Goal: Information Seeking & Learning: Find contact information

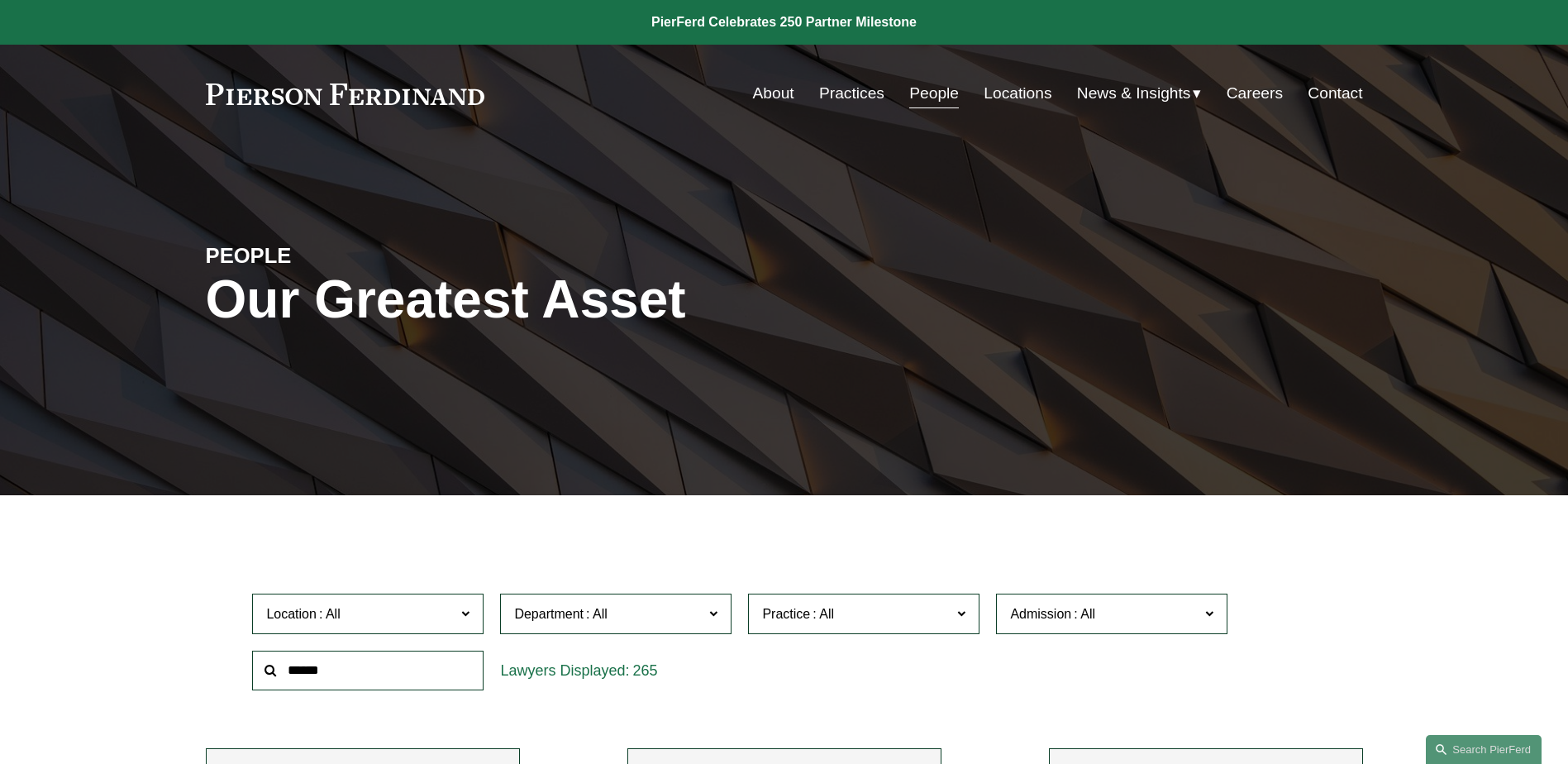
click at [858, 96] on link "Practices" at bounding box center [851, 94] width 65 height 31
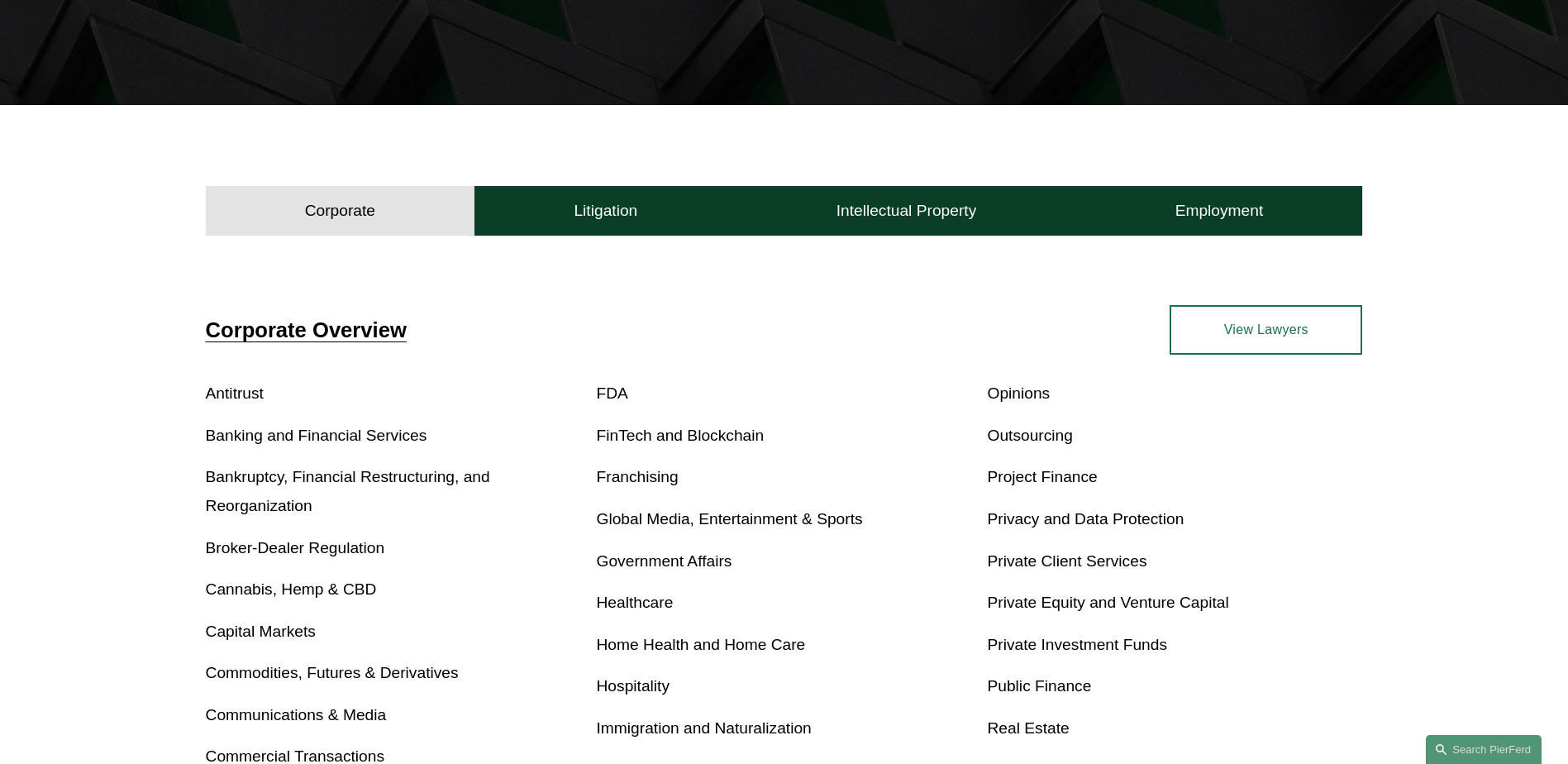
scroll to position [165, 0]
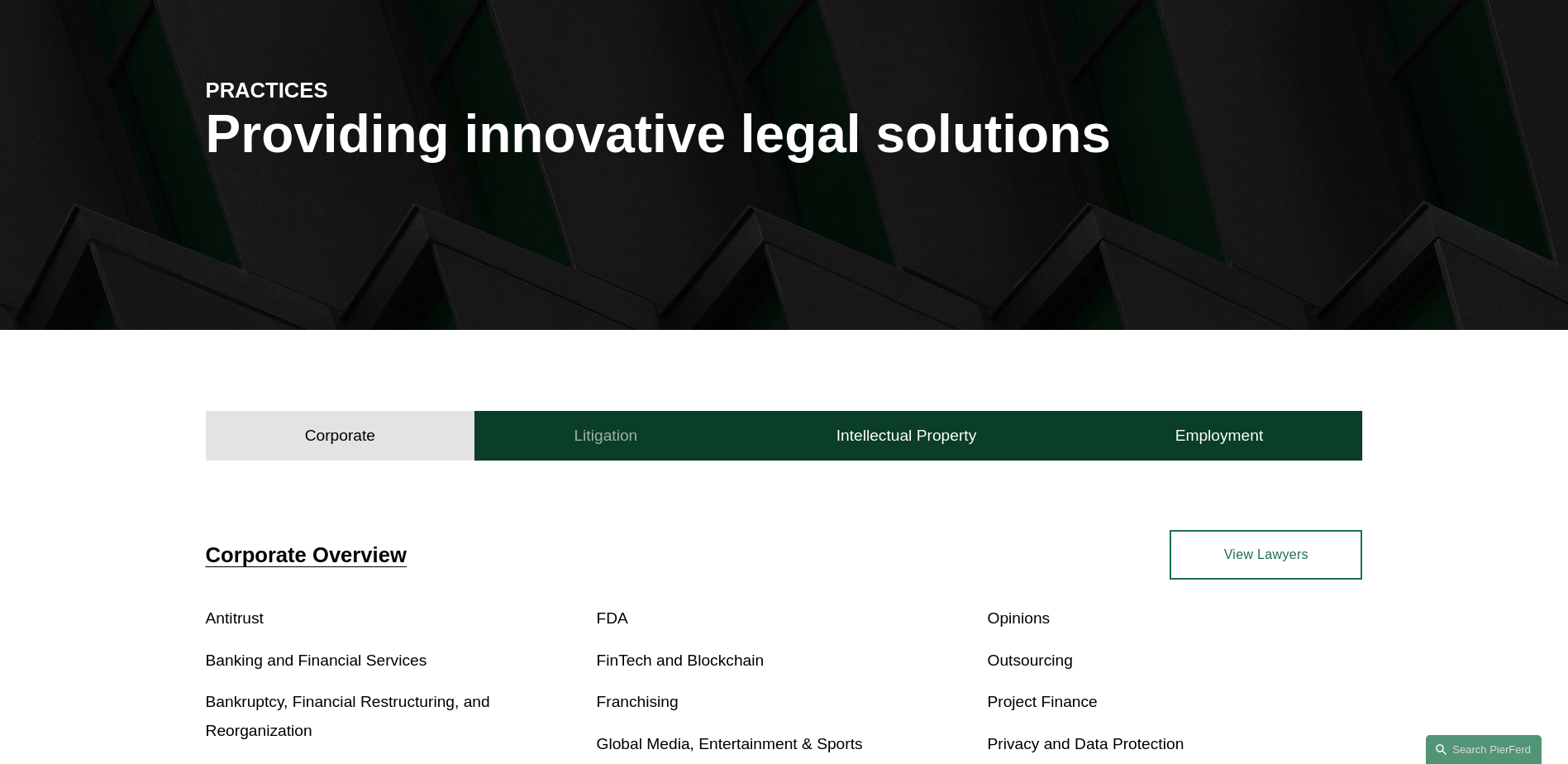
click at [601, 440] on h4 "Litigation" at bounding box center [605, 436] width 63 height 20
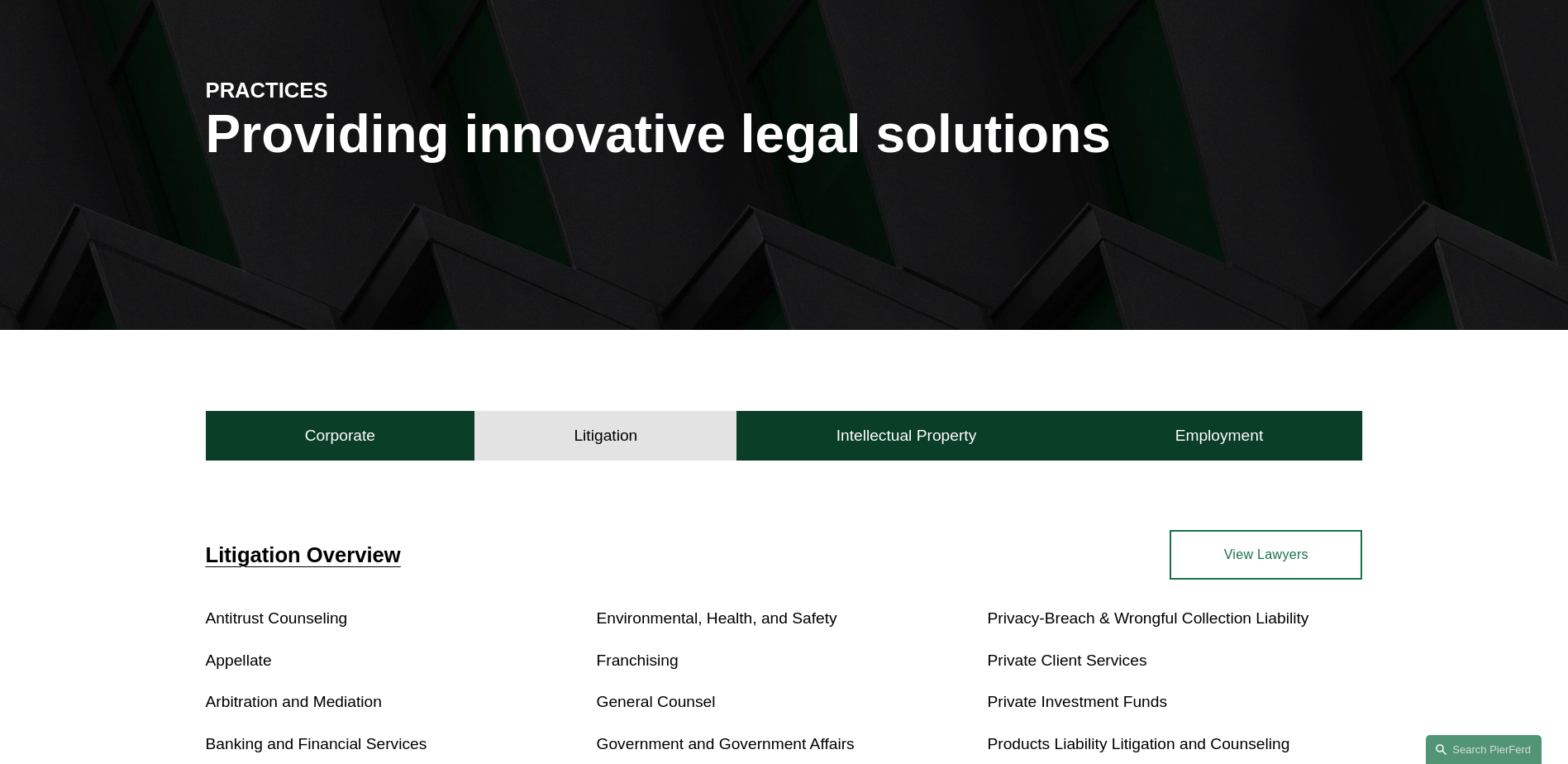
scroll to position [331, 0]
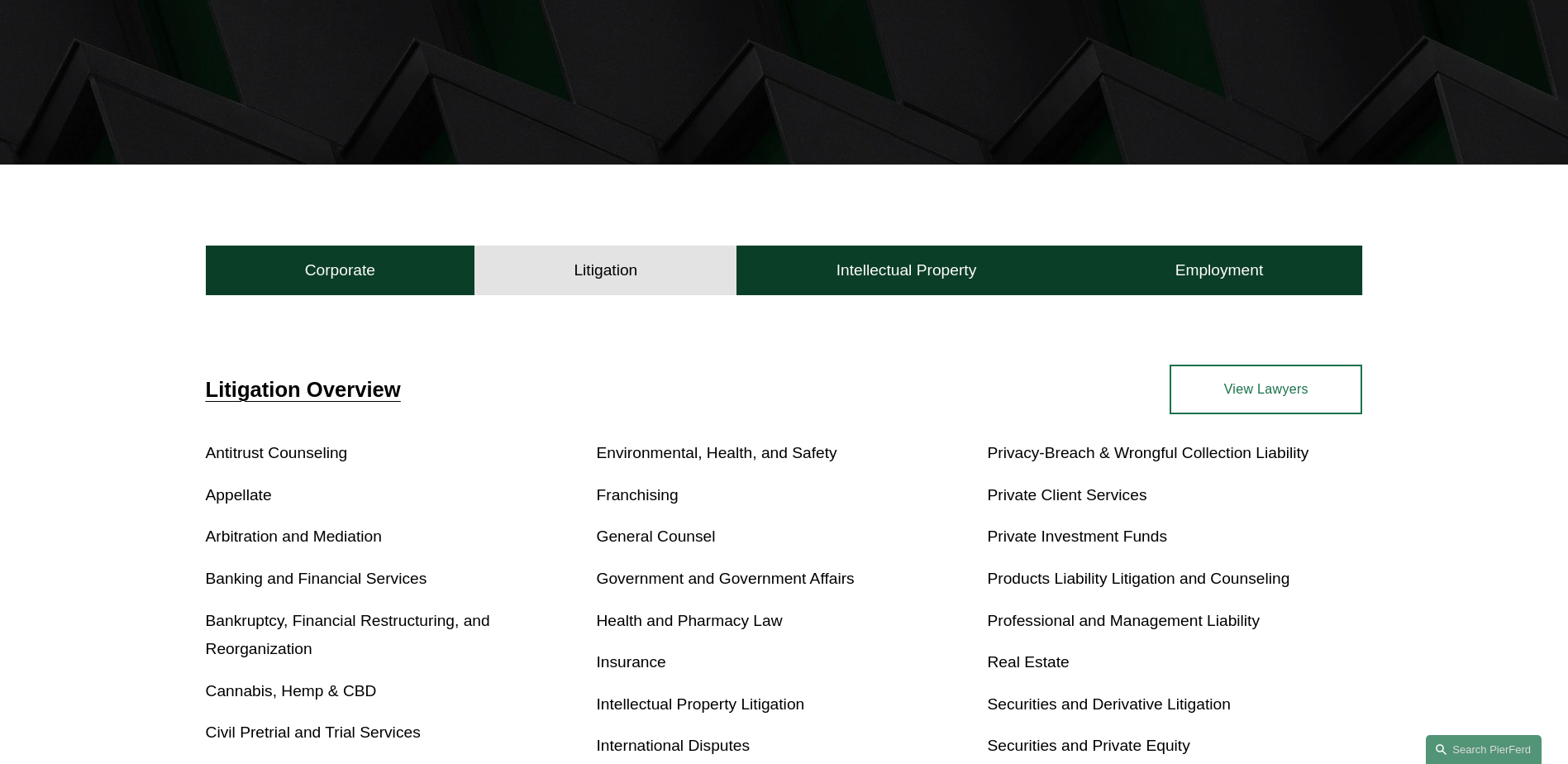
click at [644, 539] on link "General Counsel" at bounding box center [655, 536] width 119 height 17
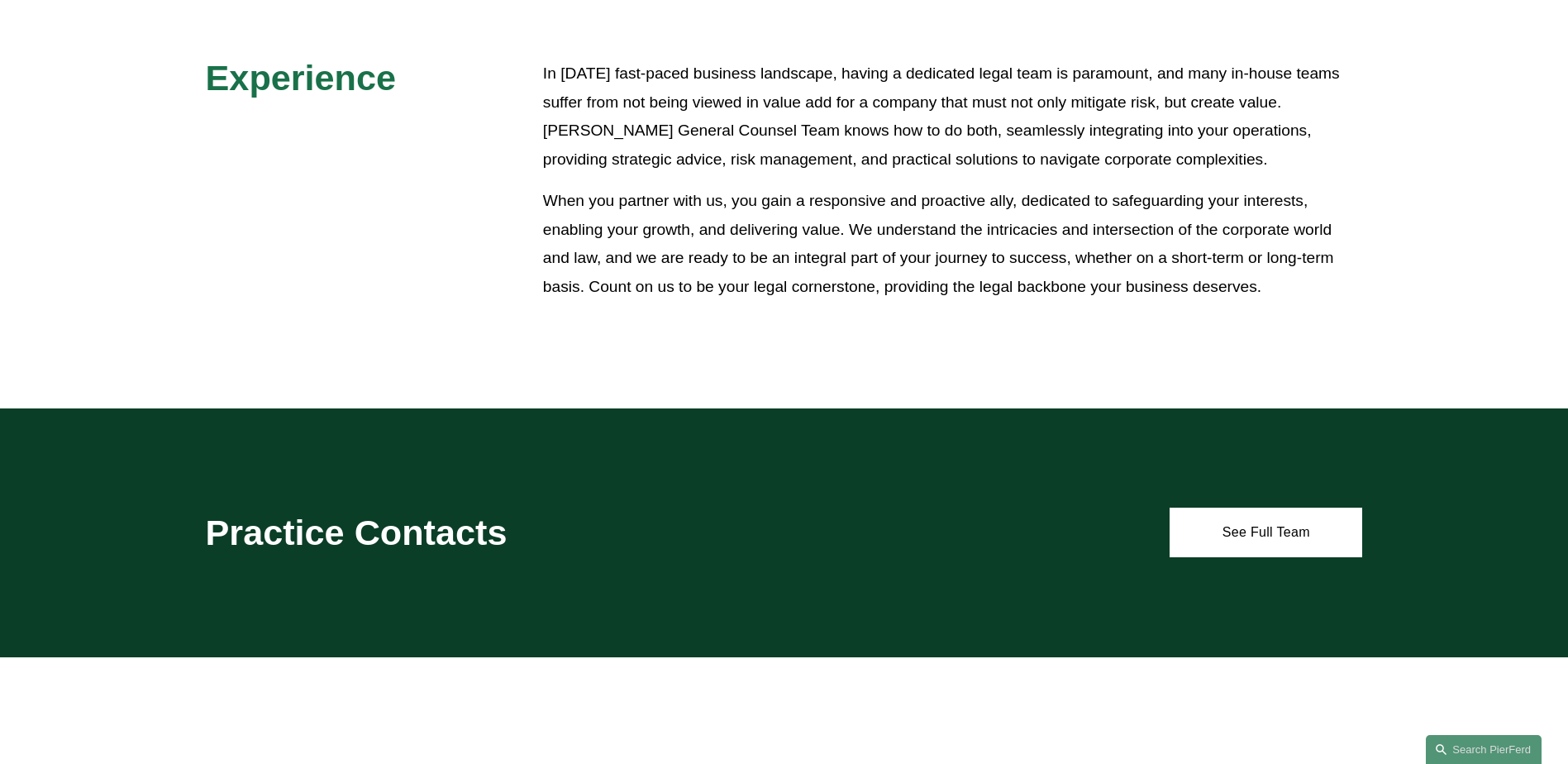
scroll to position [827, 0]
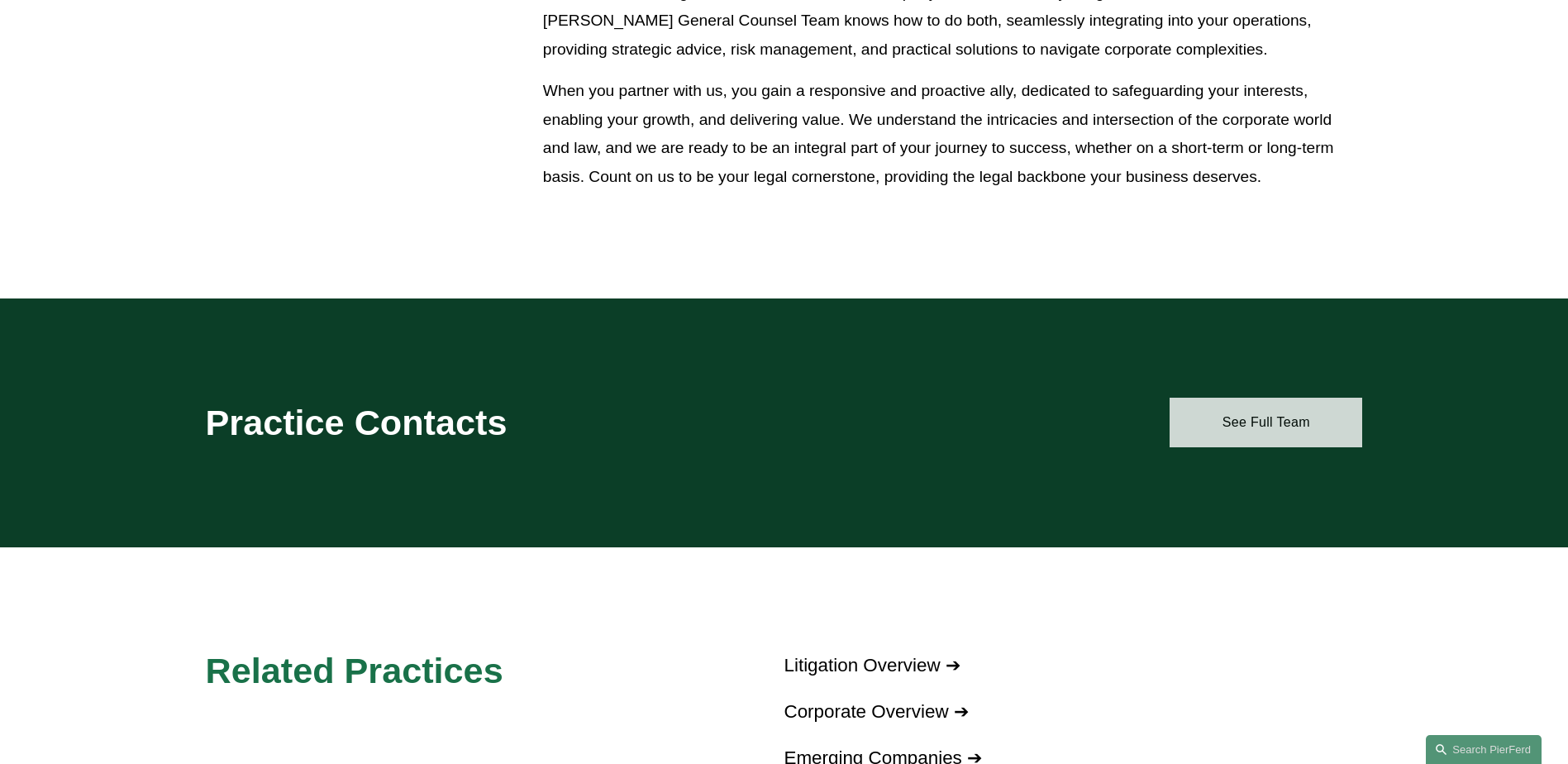
click at [1257, 415] on link "See Full Team" at bounding box center [1267, 423] width 193 height 50
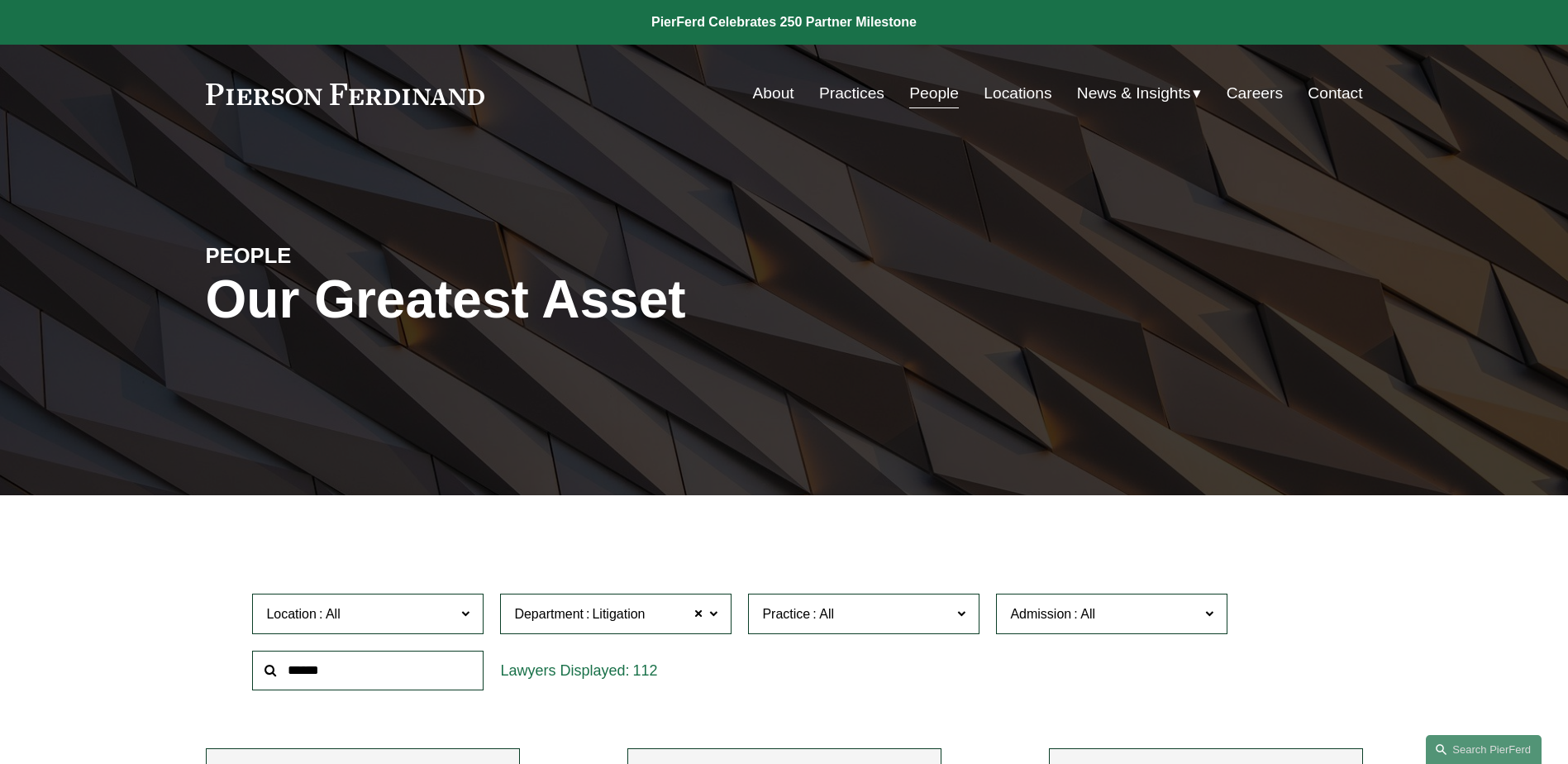
click at [915, 103] on link "People" at bounding box center [934, 94] width 50 height 31
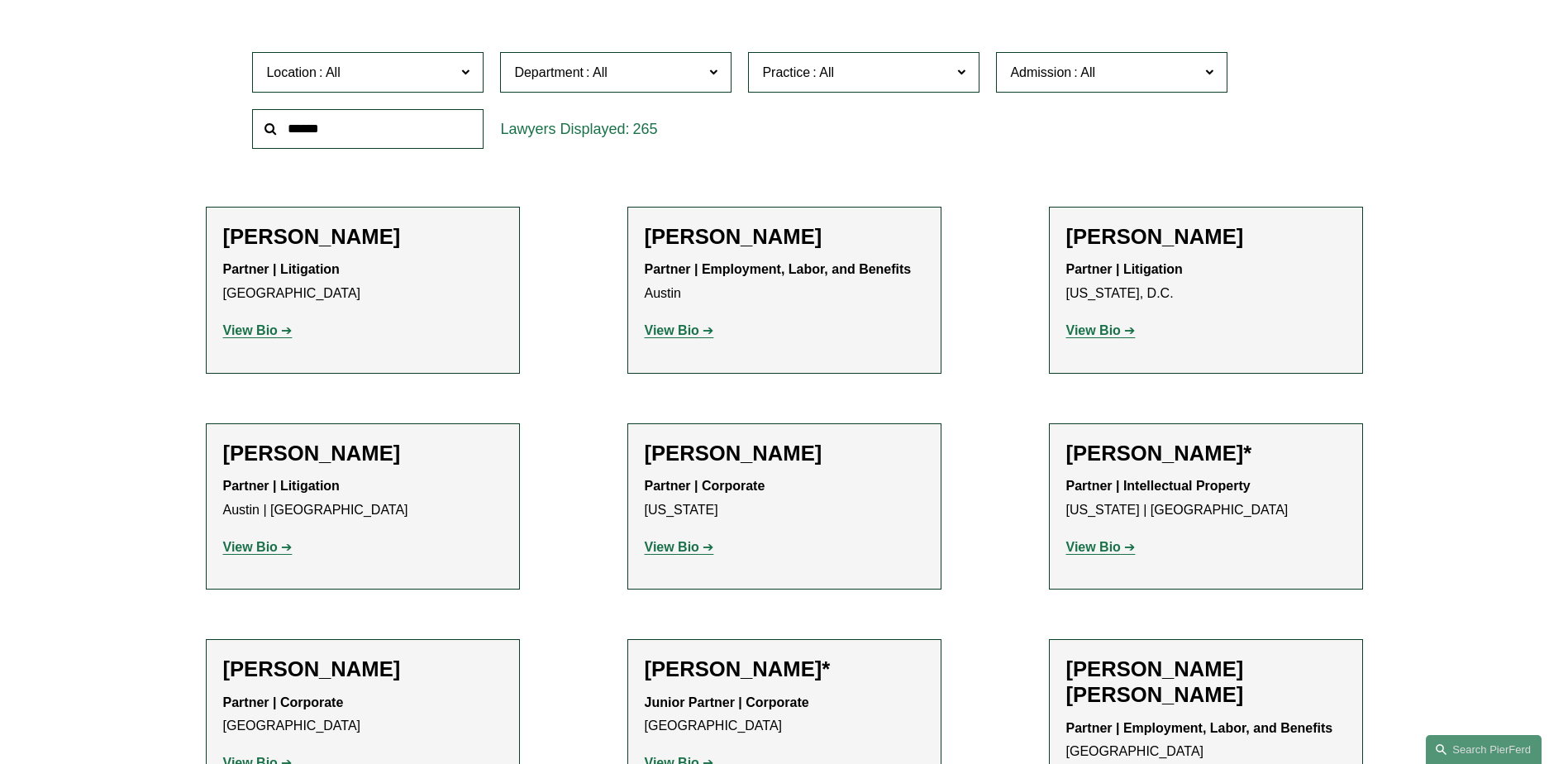
scroll to position [827, 0]
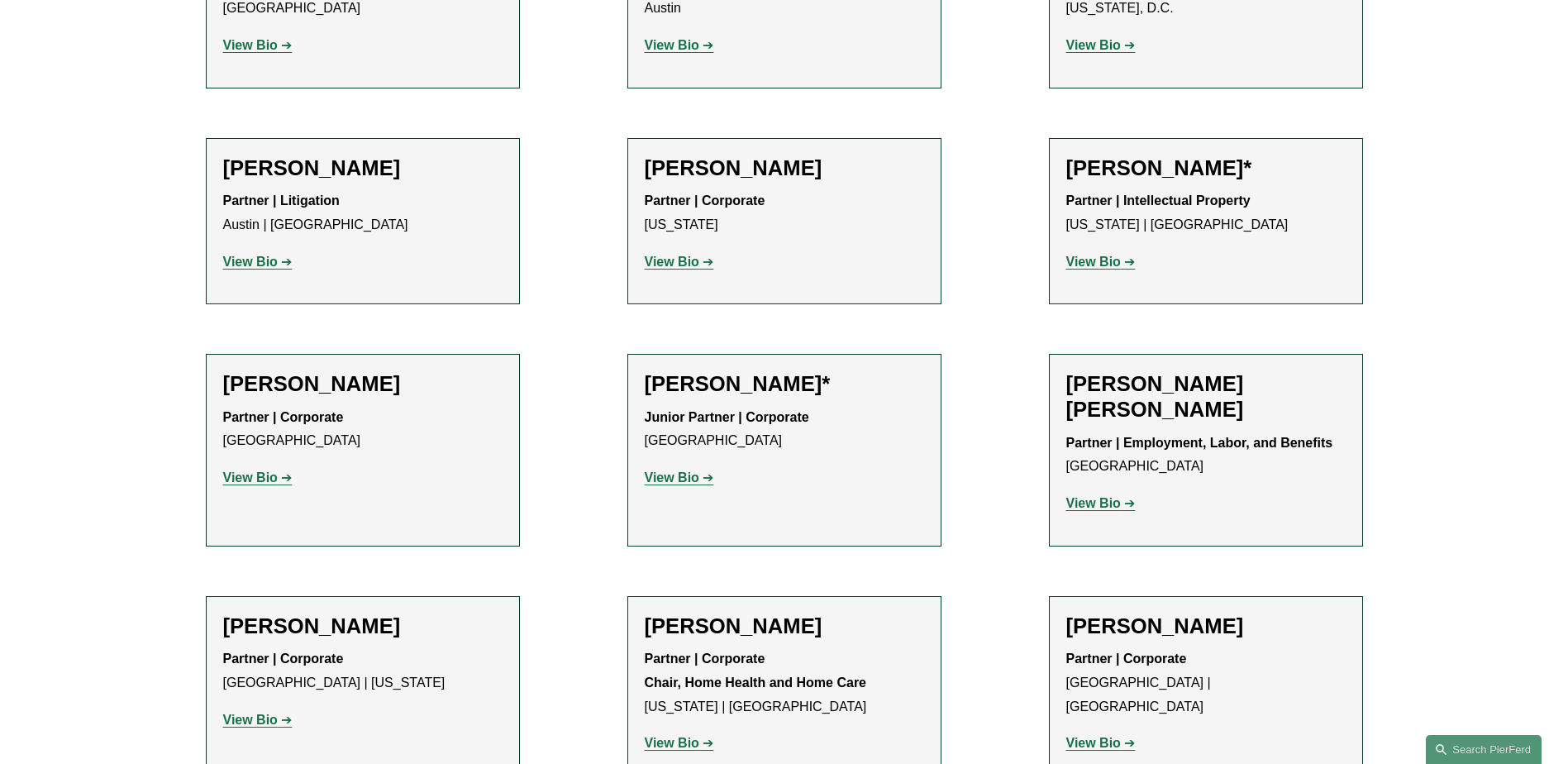
click at [675, 471] on p "View Bio" at bounding box center [784, 478] width 279 height 24
click at [676, 475] on strong "View Bio" at bounding box center [671, 477] width 54 height 14
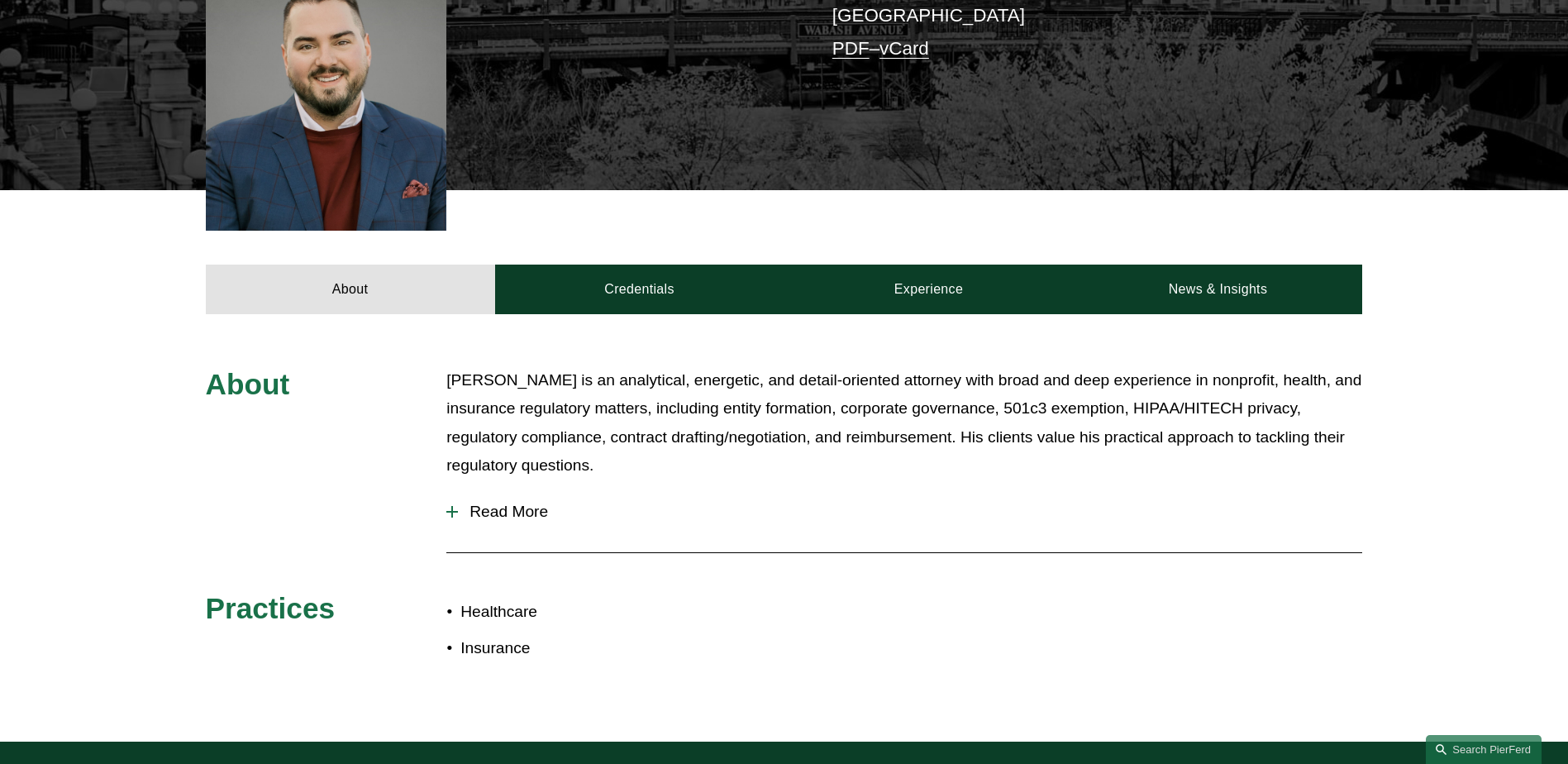
scroll to position [333, 0]
